Goal: Find contact information: Find contact information

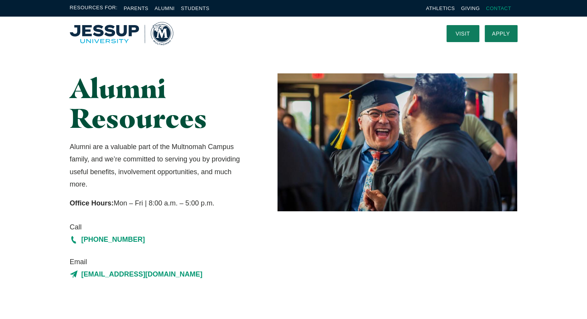
click at [495, 7] on link "Contact" at bounding box center [498, 8] width 25 height 6
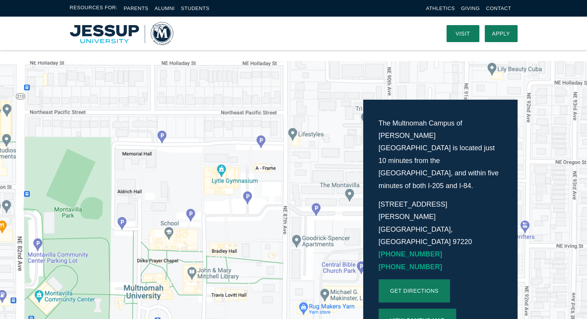
scroll to position [116, 0]
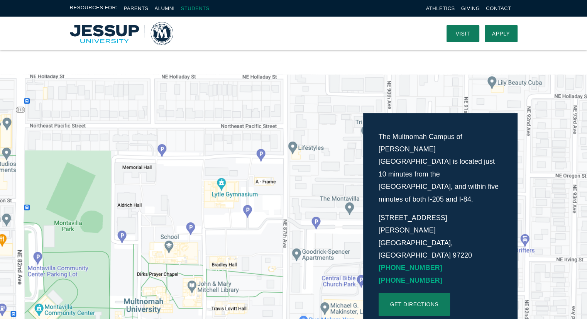
click at [195, 8] on link "Students" at bounding box center [195, 8] width 29 height 6
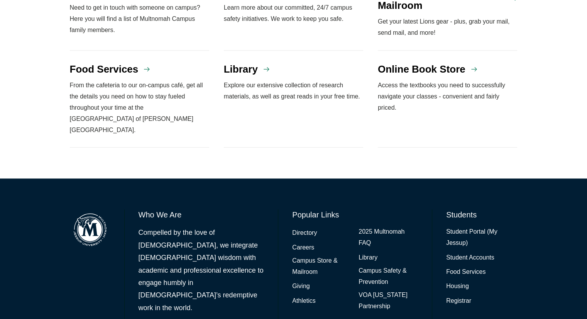
scroll to position [723, 0]
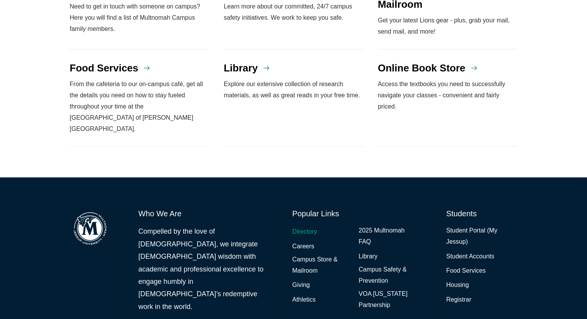
click at [307, 226] on link "Directory" at bounding box center [304, 231] width 25 height 11
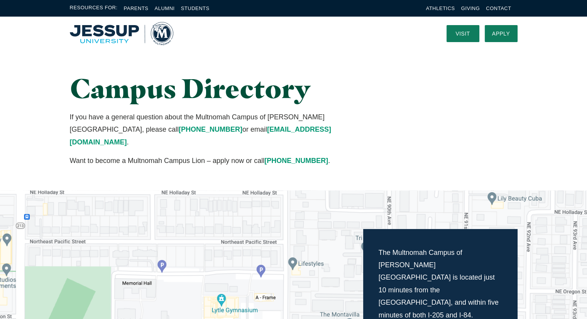
click at [528, 90] on div "Campus Directory If you have a general question about the Multnomah Campus of J…" at bounding box center [294, 120] width 494 height 140
